Goal: Task Accomplishment & Management: Manage account settings

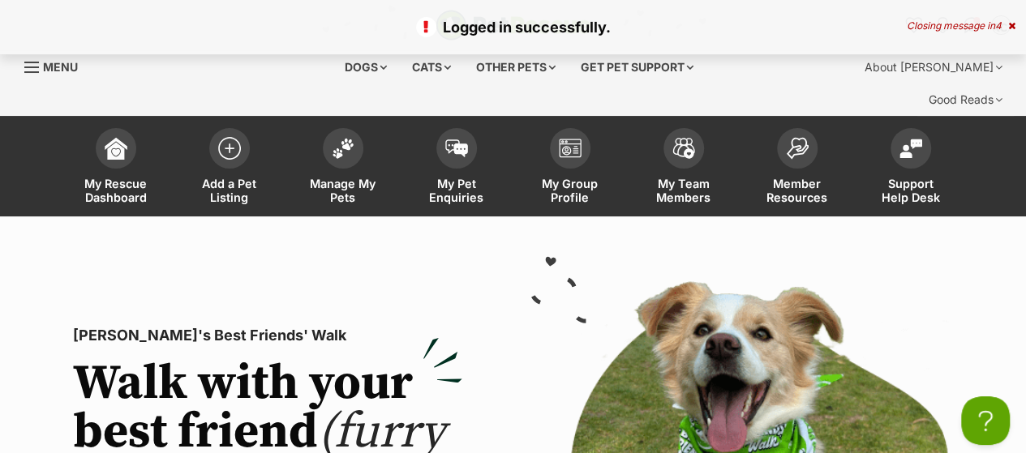
scroll to position [58, 0]
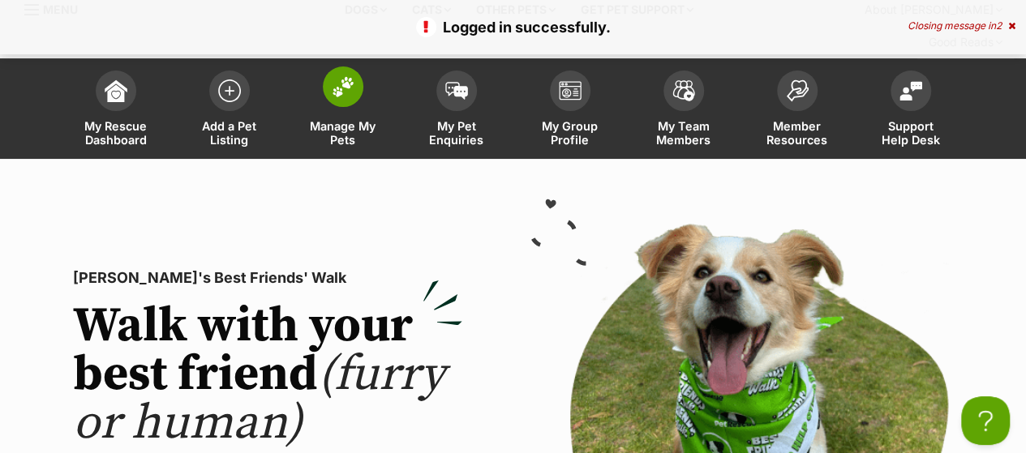
click at [337, 85] on link "Manage My Pets" at bounding box center [342, 110] width 113 height 96
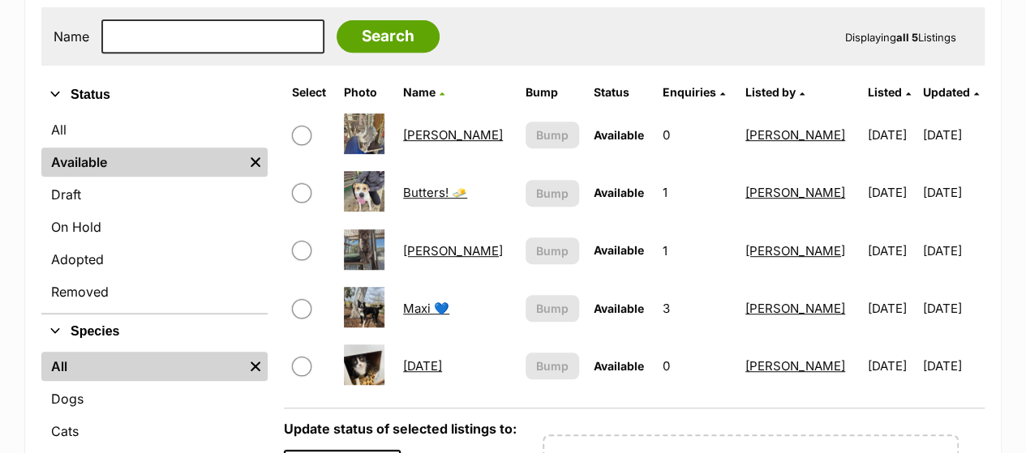
scroll to position [393, 0]
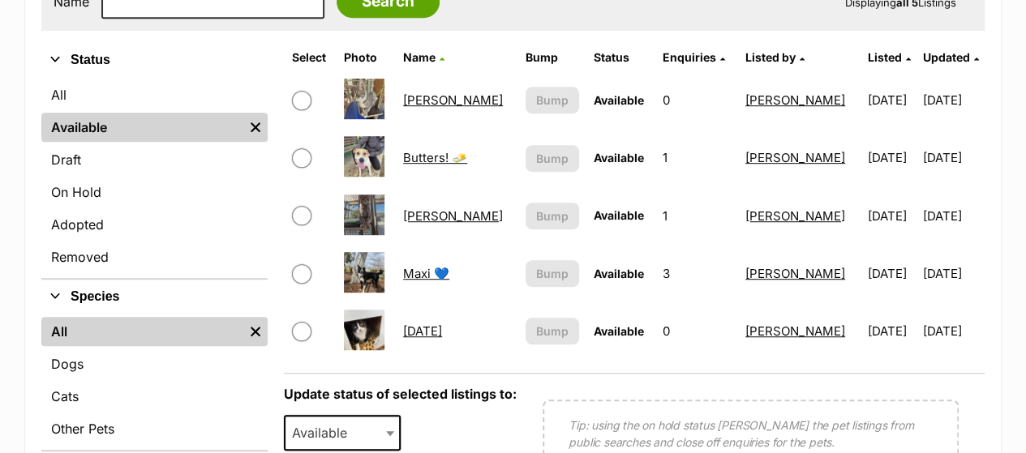
click at [435, 150] on link "Butters! 🧈" at bounding box center [435, 157] width 64 height 15
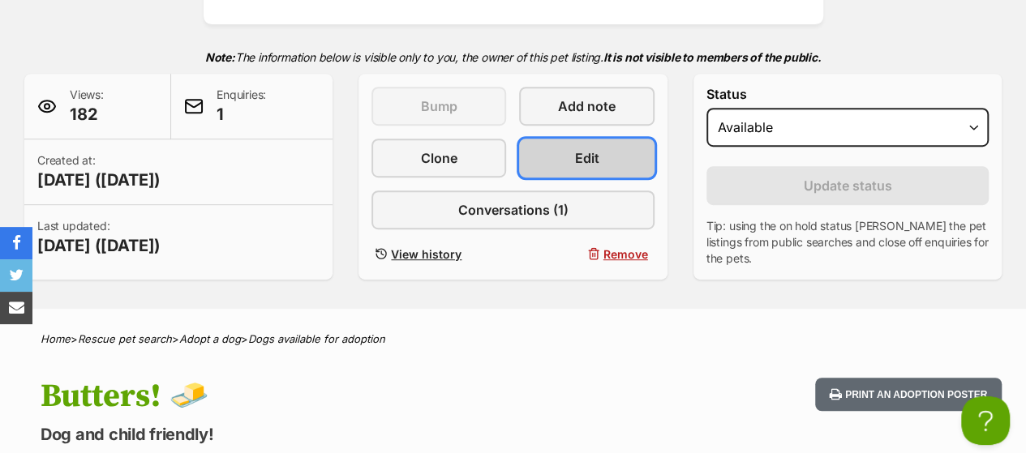
click at [567, 139] on link "Edit" at bounding box center [586, 158] width 135 height 39
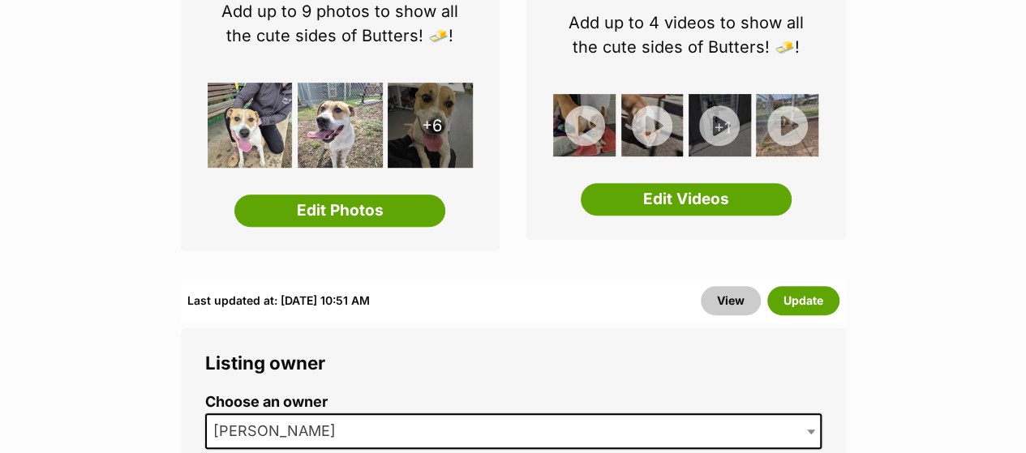
scroll to position [384, 0]
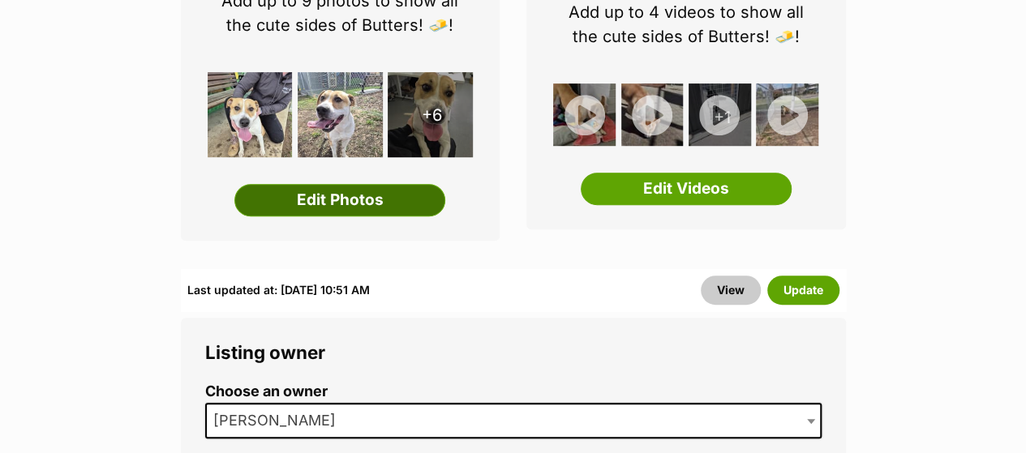
click at [387, 184] on link "Edit Photos" at bounding box center [339, 200] width 211 height 32
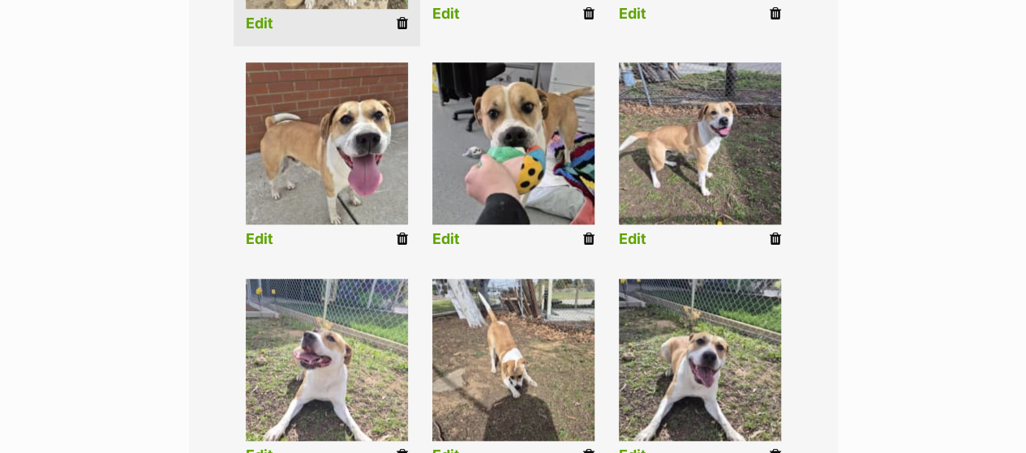
scroll to position [652, 0]
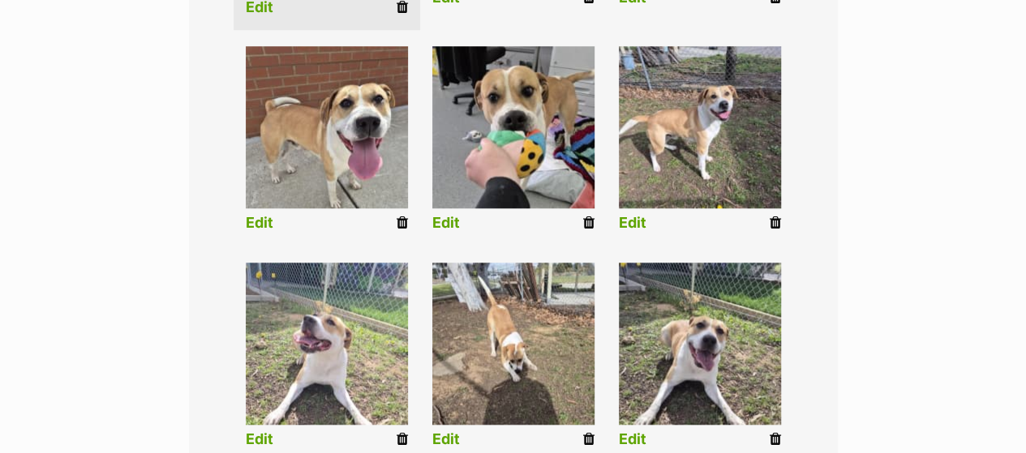
click at [587, 432] on icon at bounding box center [588, 439] width 11 height 15
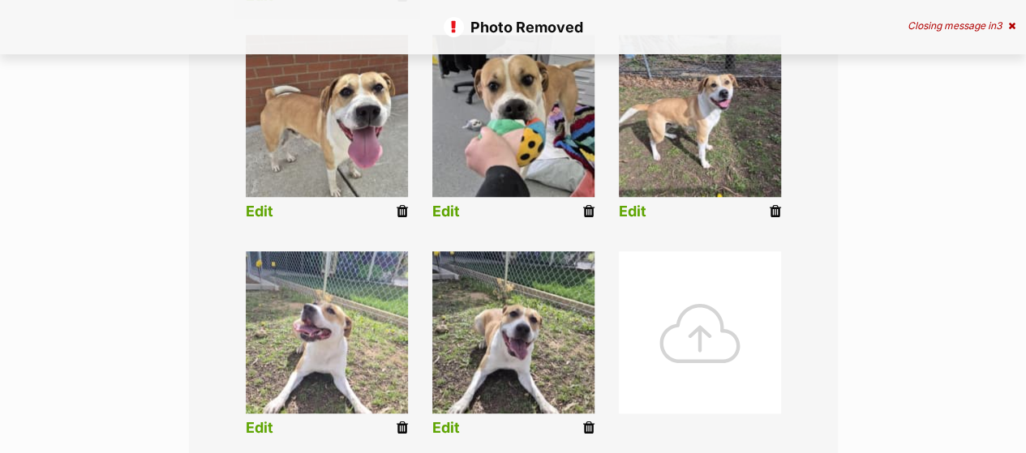
scroll to position [666, 0]
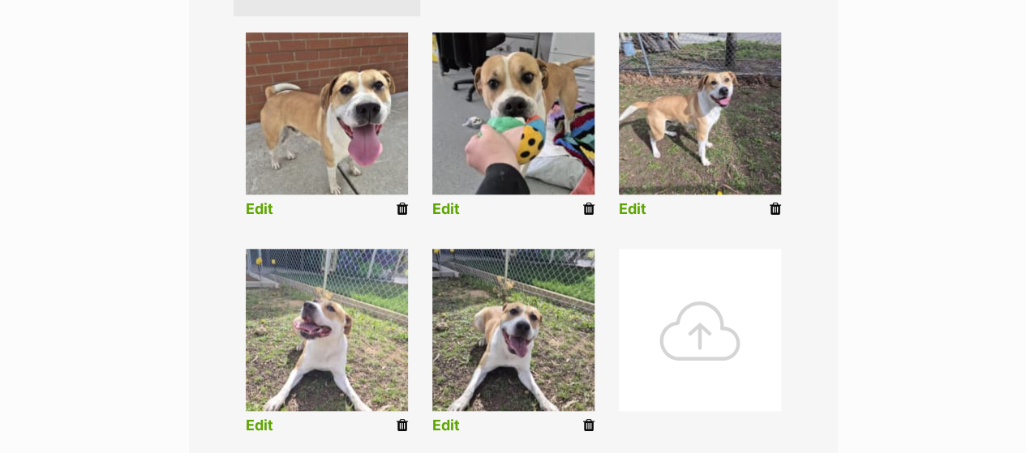
click at [585, 418] on icon at bounding box center [588, 425] width 11 height 15
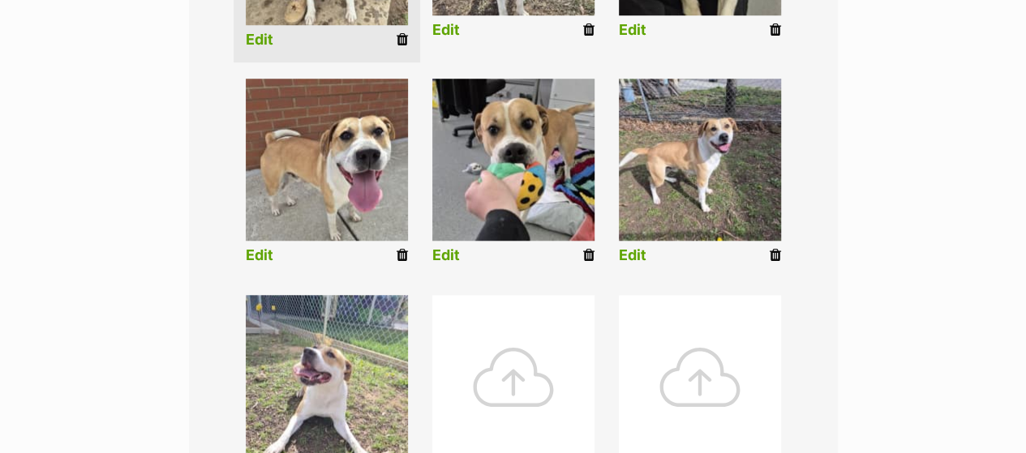
scroll to position [624, 0]
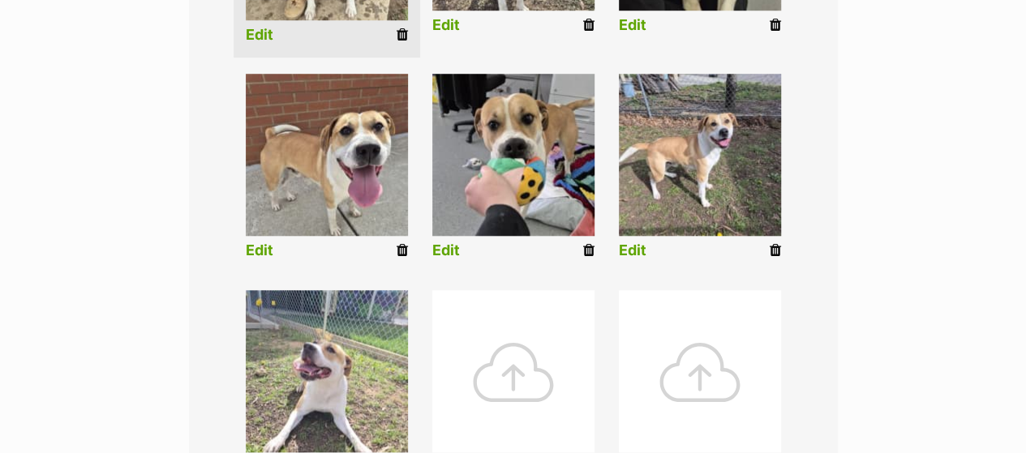
click at [402, 243] on icon at bounding box center [401, 250] width 11 height 15
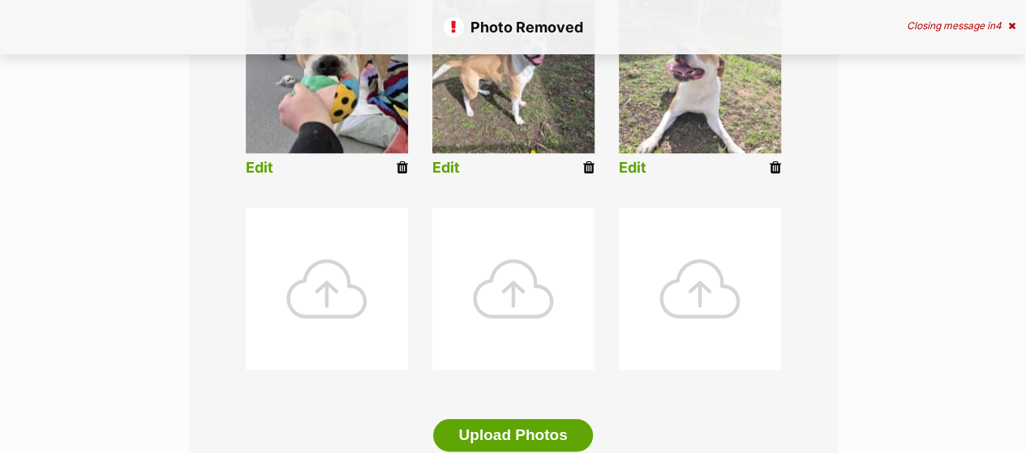
scroll to position [772, 0]
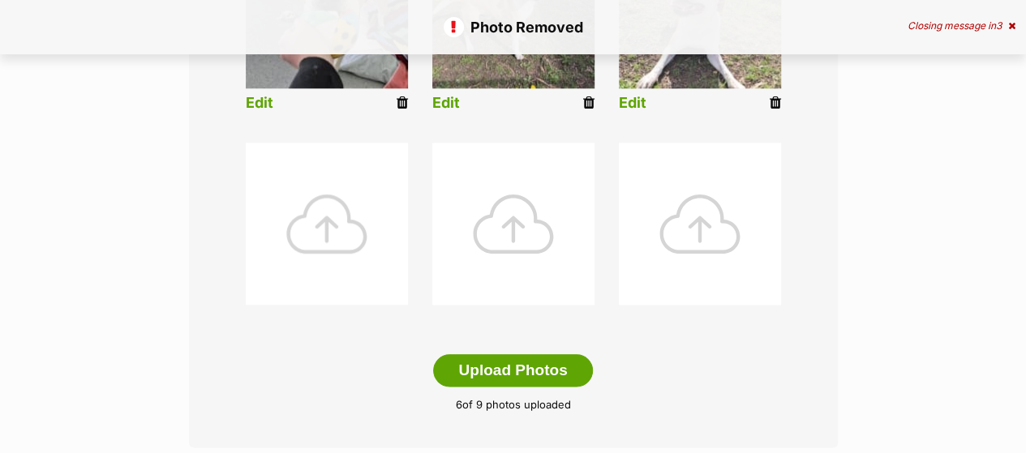
click at [336, 186] on div at bounding box center [327, 224] width 162 height 162
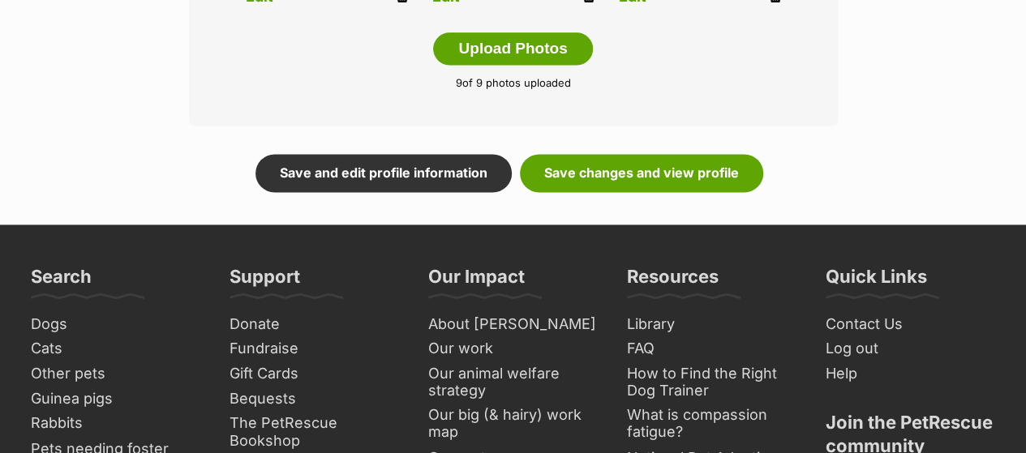
scroll to position [1141, 0]
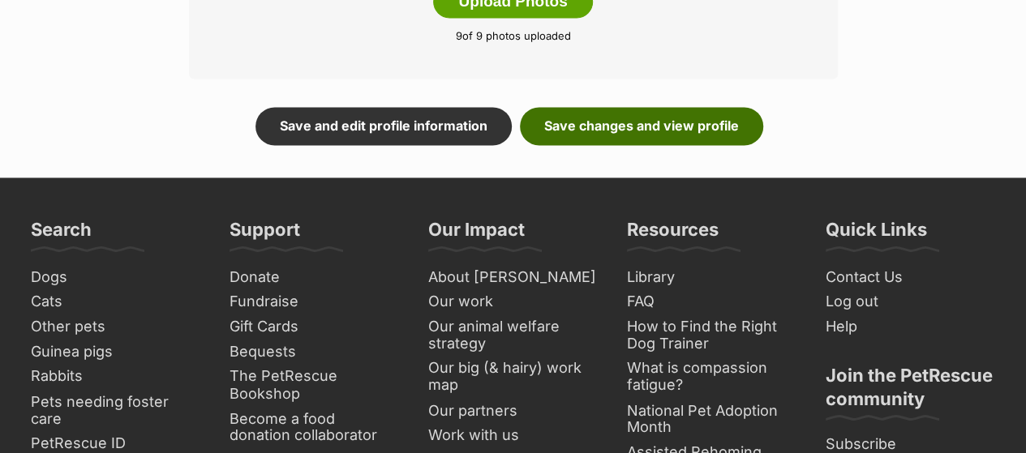
click at [675, 107] on link "Save changes and view profile" at bounding box center [641, 125] width 243 height 37
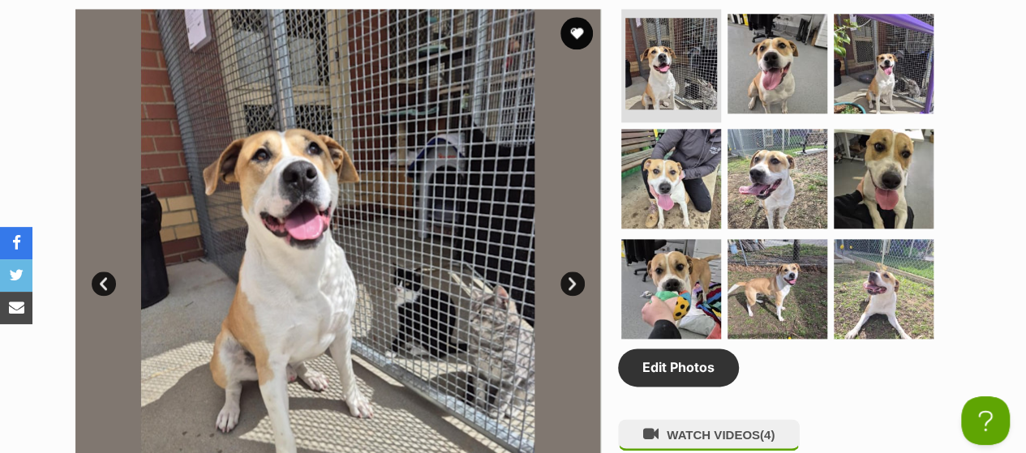
scroll to position [909, 0]
